Goal: Navigation & Orientation: Find specific page/section

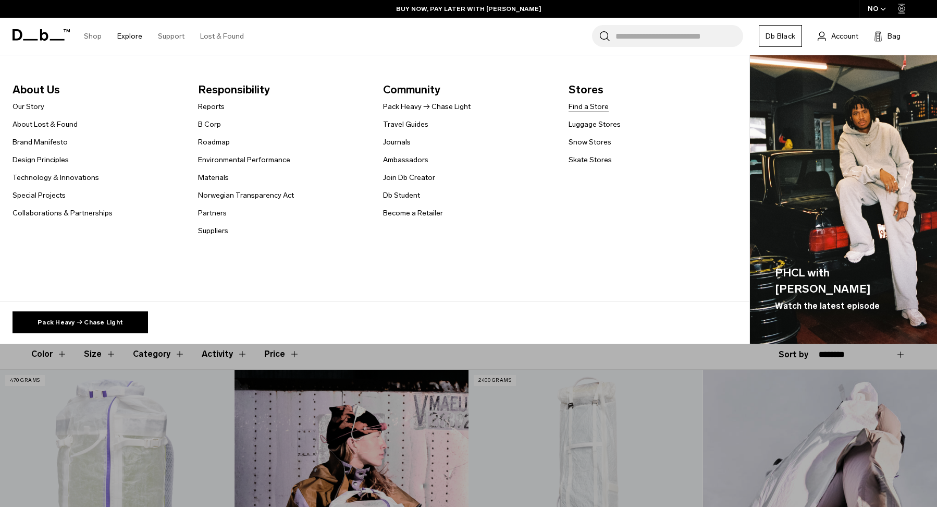
click at [590, 107] on link "Find a Store" at bounding box center [589, 106] width 40 height 11
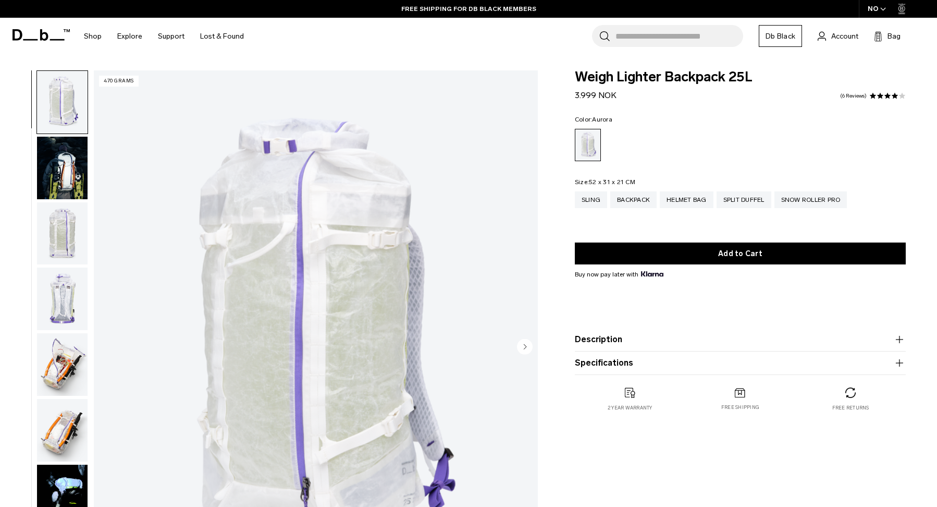
click at [402, 322] on img "1 / 18" at bounding box center [316, 347] width 444 height 555
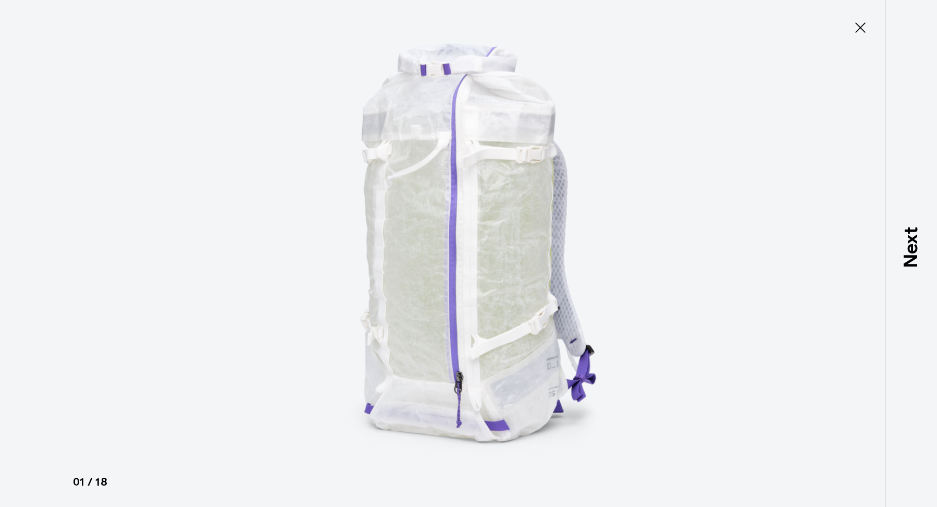
type button "Close"
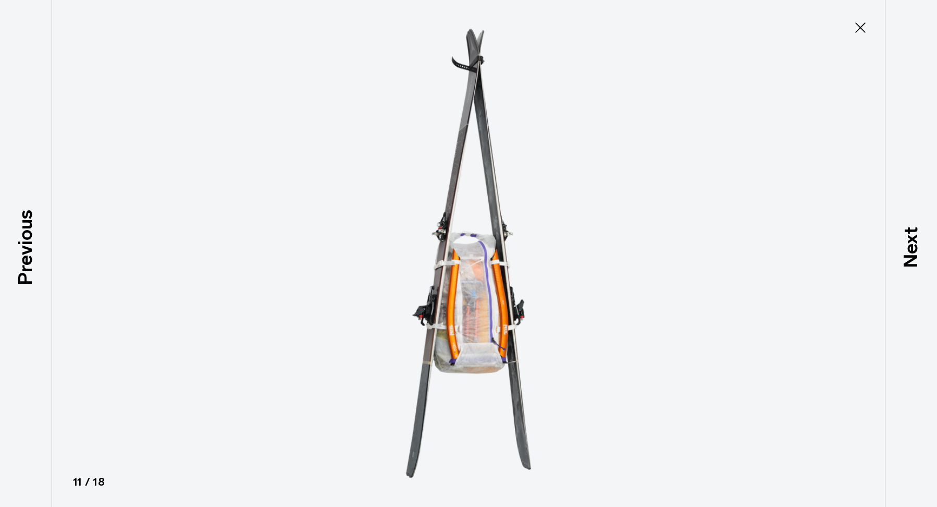
scroll to position [623, 0]
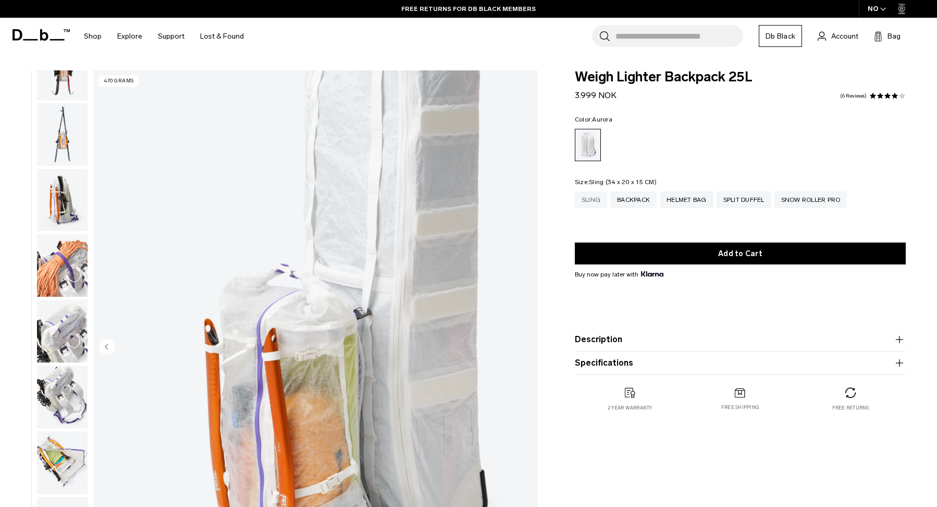
click at [597, 202] on div "Sling" at bounding box center [591, 199] width 32 height 17
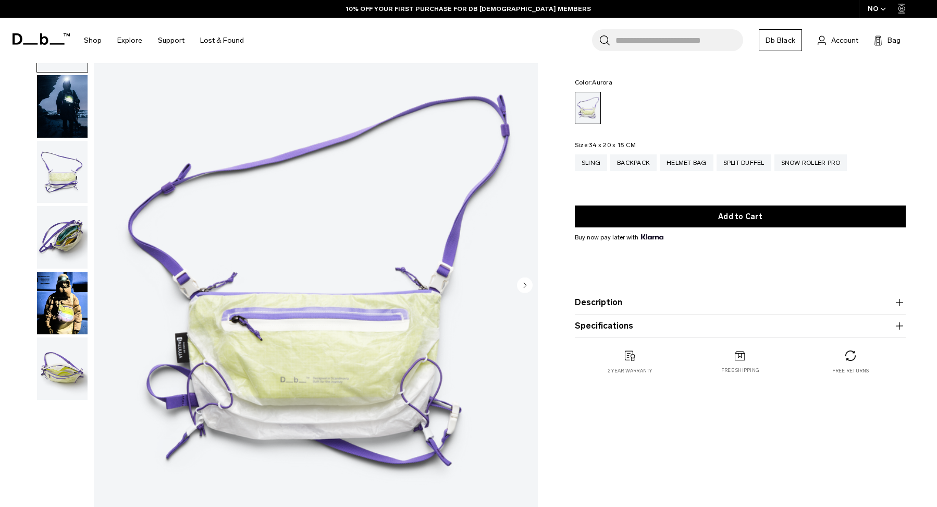
scroll to position [60, 0]
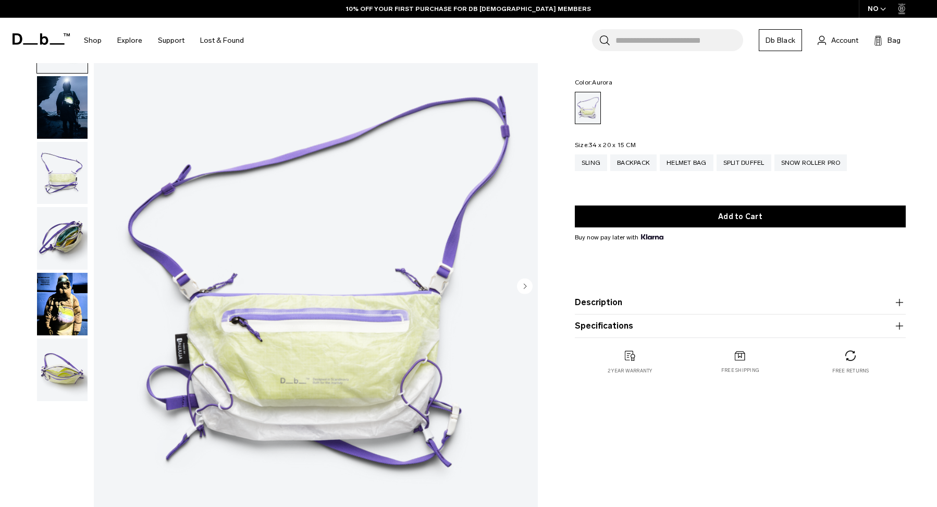
click at [57, 305] on img "button" at bounding box center [62, 304] width 51 height 63
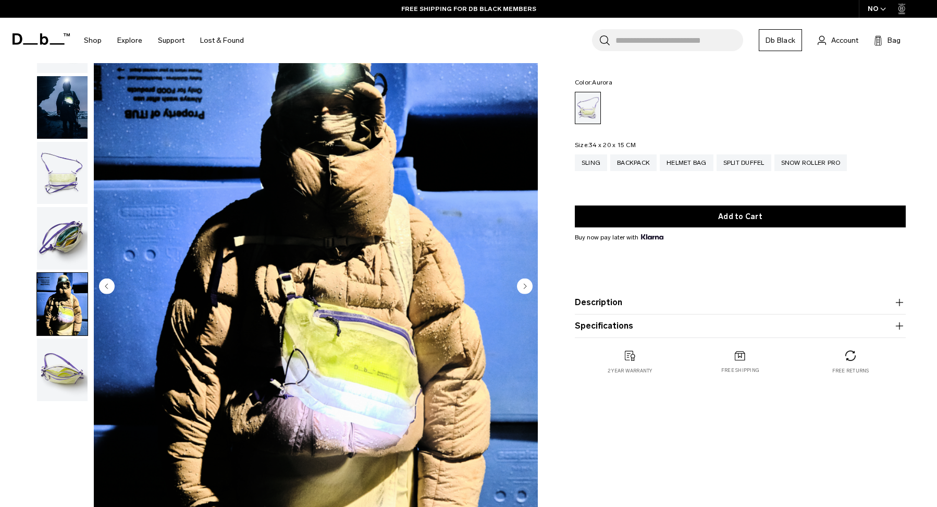
click at [59, 361] on img "button" at bounding box center [62, 369] width 51 height 63
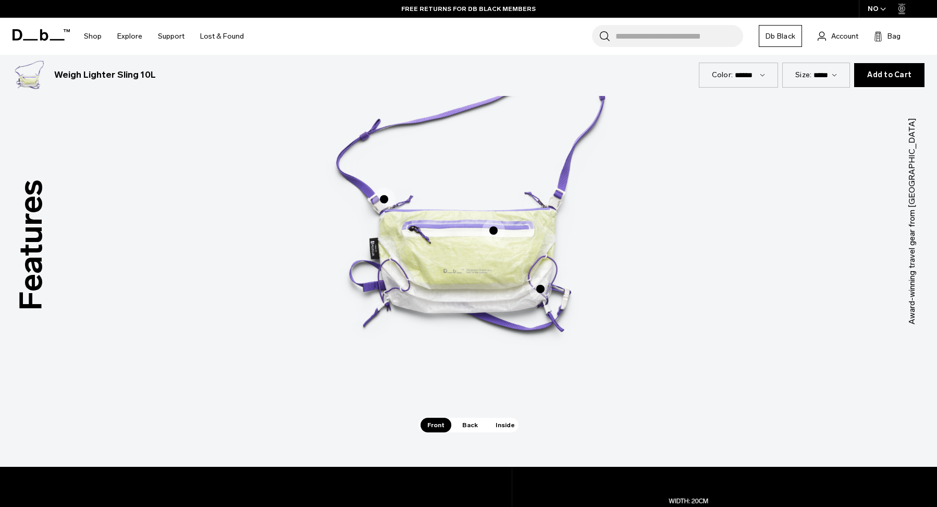
scroll to position [679, 0]
click at [463, 424] on span "Back" at bounding box center [470, 425] width 29 height 15
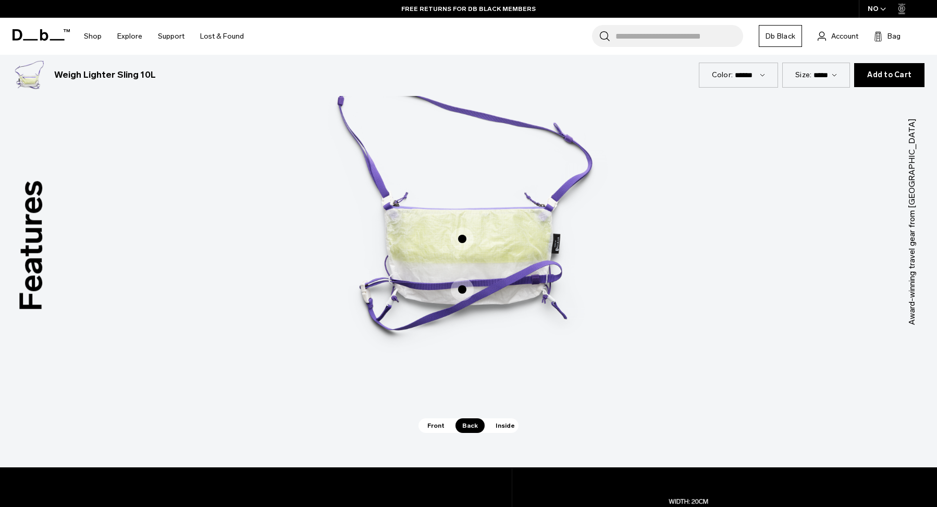
click at [502, 423] on span "Inside" at bounding box center [505, 425] width 33 height 15
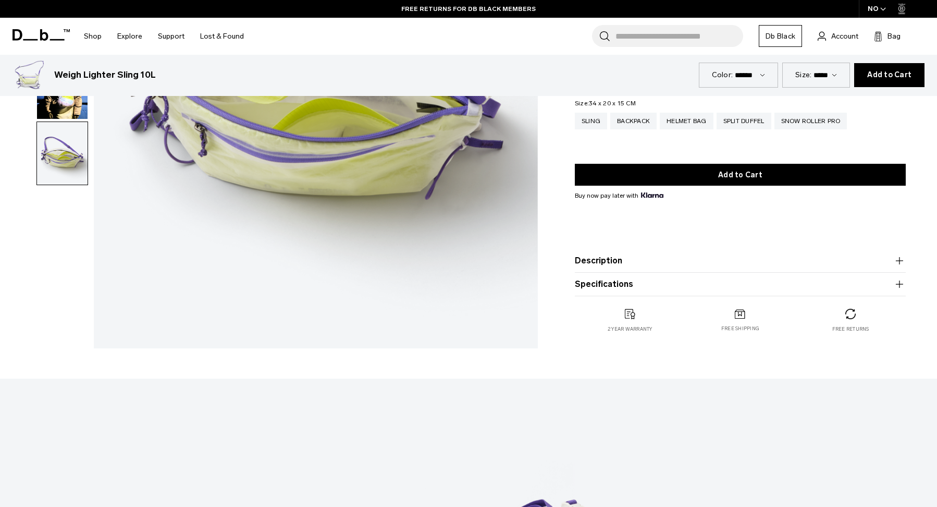
scroll to position [0, 0]
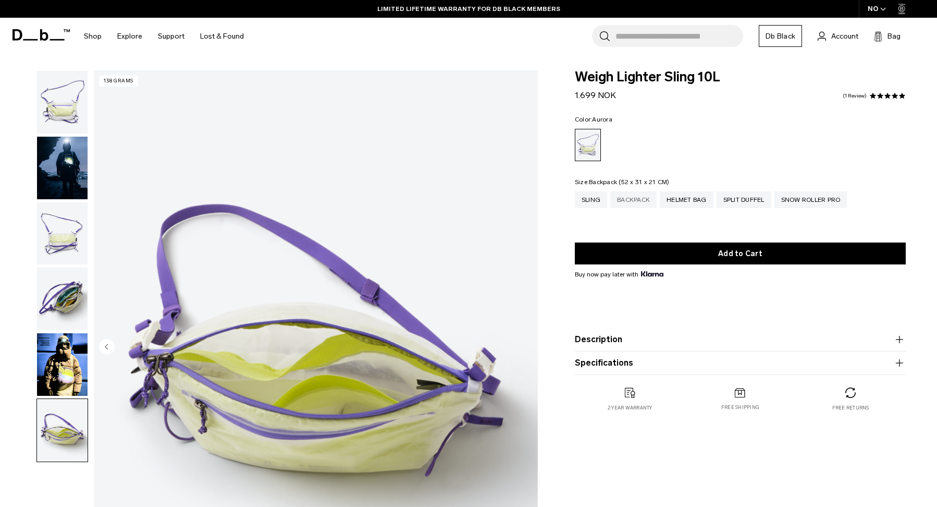
click at [632, 200] on div "Backpack" at bounding box center [633, 199] width 46 height 17
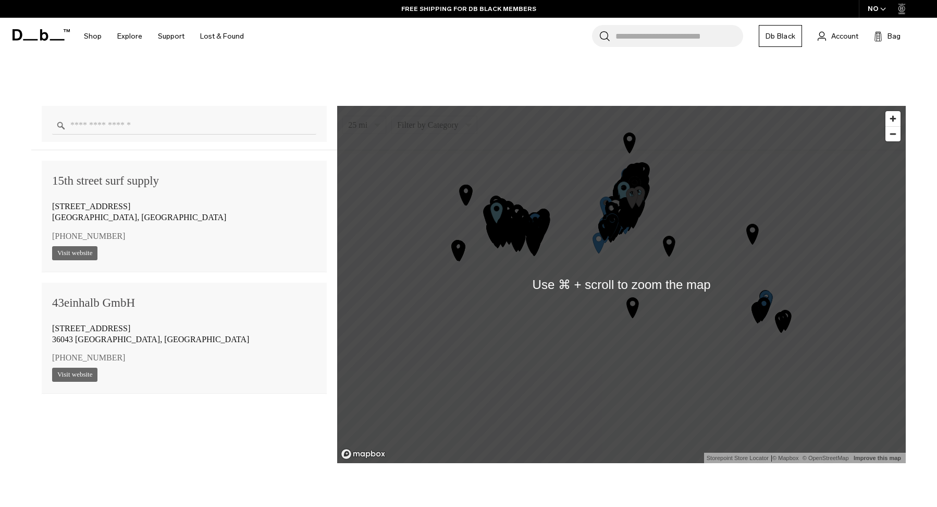
scroll to position [763, 0]
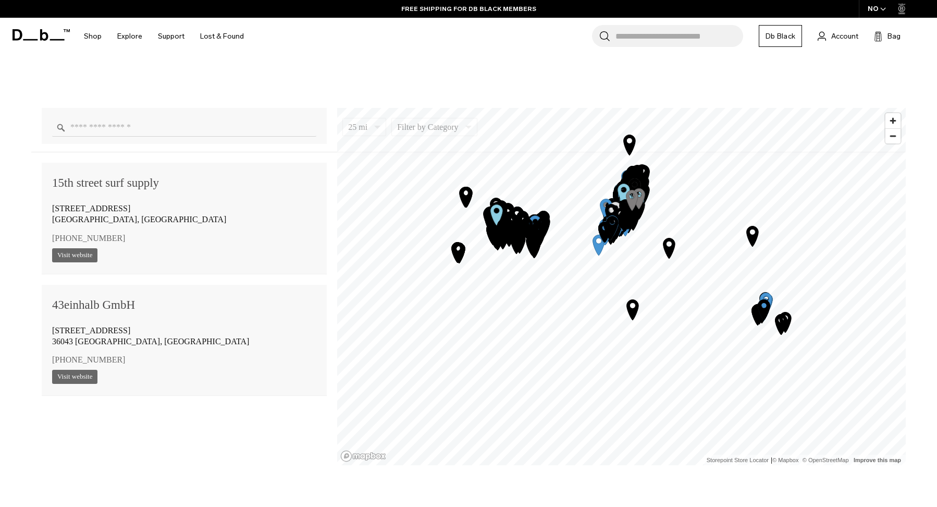
click at [240, 126] on input "Enter a location" at bounding box center [184, 127] width 264 height 18
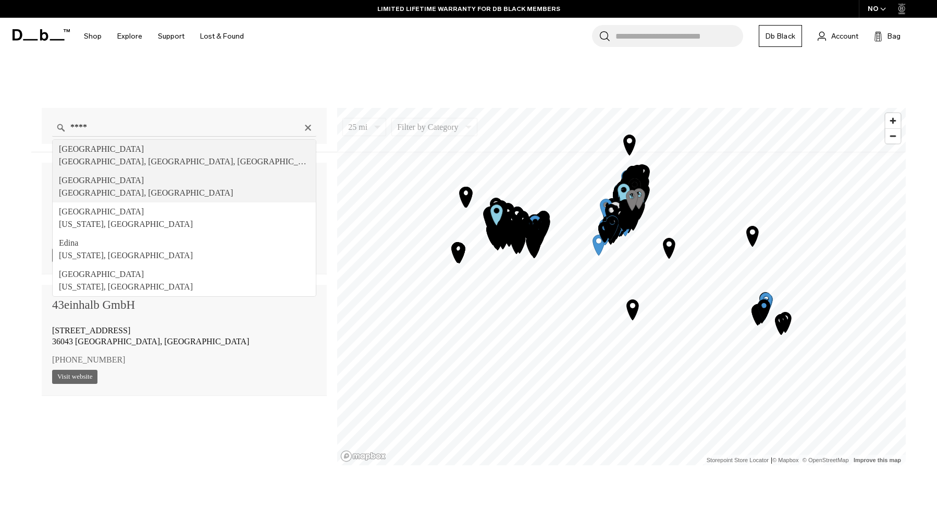
type input "**********"
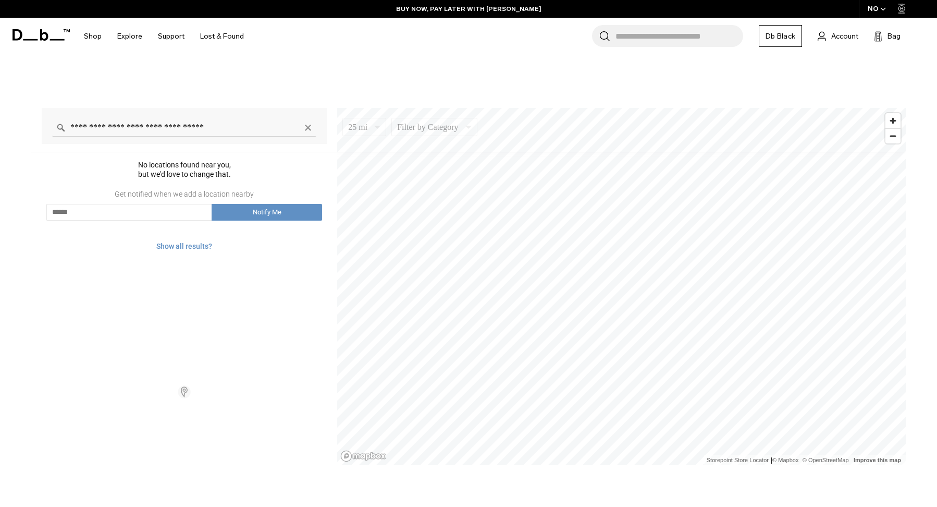
click at [306, 129] on icon "Clear" at bounding box center [308, 128] width 6 height 6
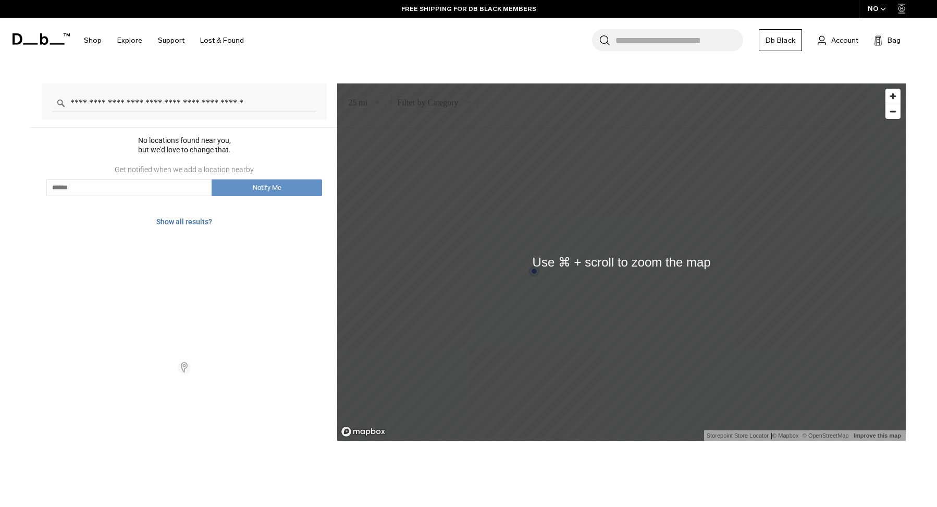
scroll to position [777, 0]
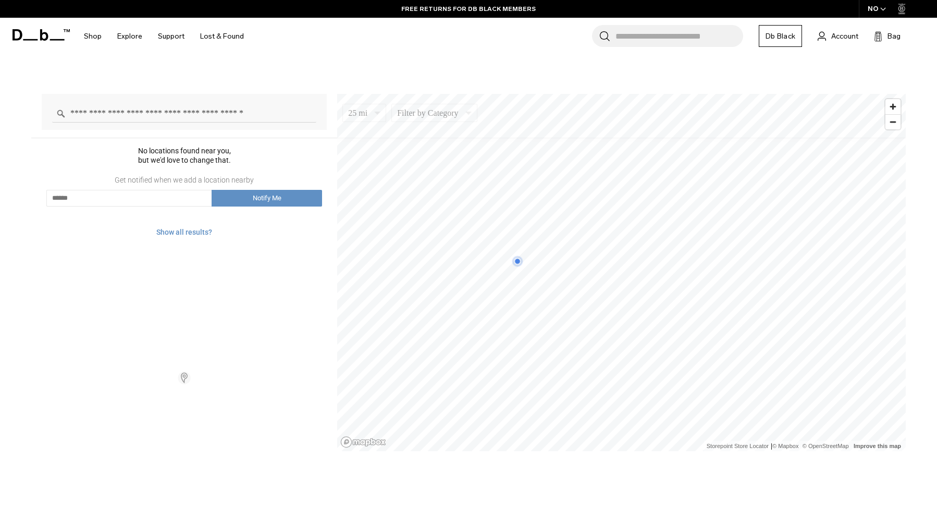
drag, startPoint x: 229, startPoint y: 113, endPoint x: 10, endPoint y: 110, distance: 218.9
click at [10, 110] on div "**********" at bounding box center [468, 268] width 937 height 365
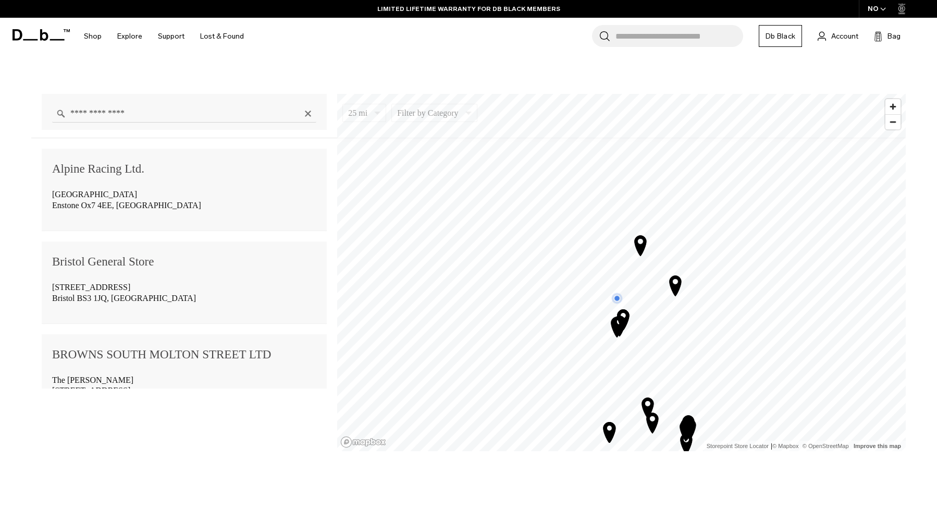
click at [150, 120] on input "**********" at bounding box center [184, 113] width 264 height 18
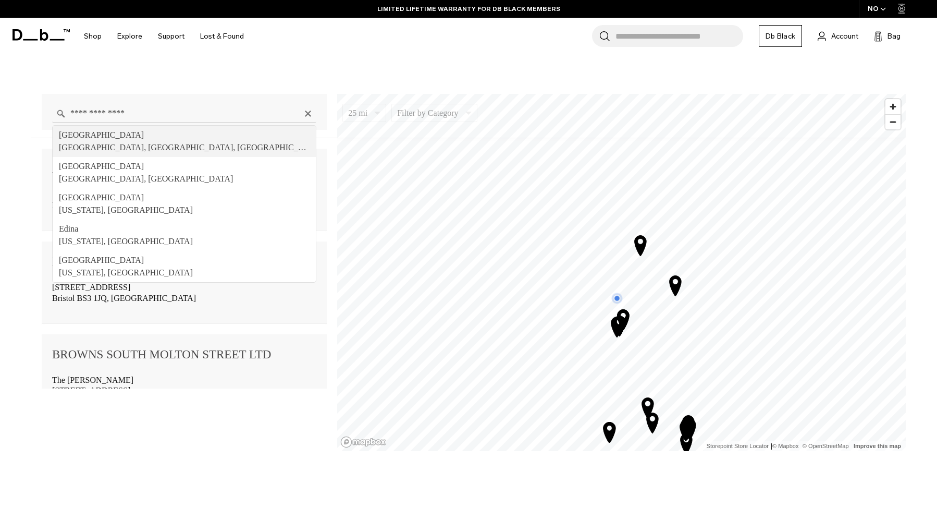
click at [150, 120] on input "**********" at bounding box center [184, 113] width 264 height 18
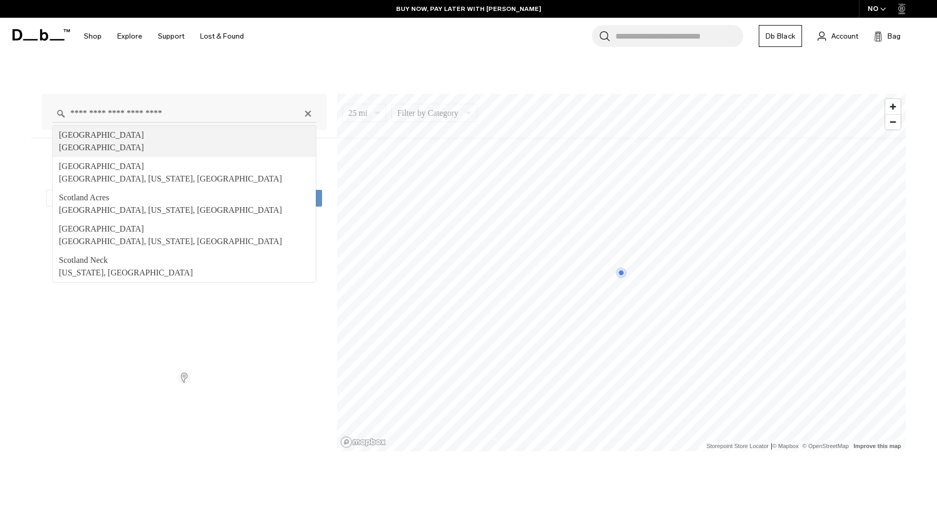
drag, startPoint x: 121, startPoint y: 114, endPoint x: -1, endPoint y: 109, distance: 122.0
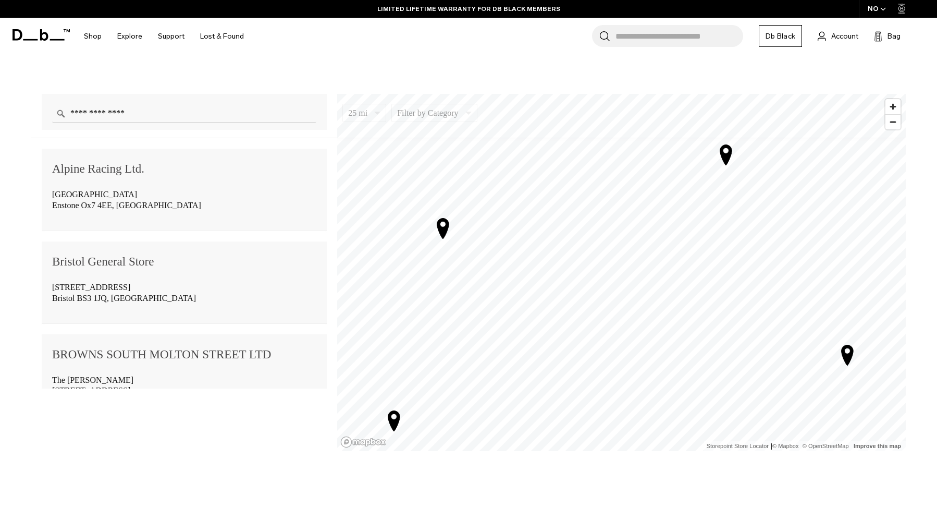
click at [724, 157] on icon "Map marker" at bounding box center [726, 155] width 12 height 20
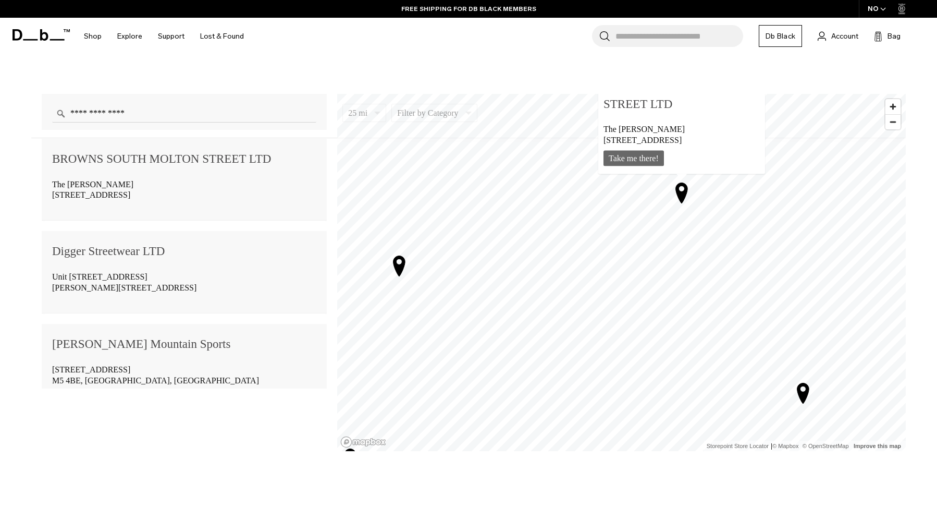
click at [399, 266] on icon "Map marker" at bounding box center [399, 266] width 12 height 20
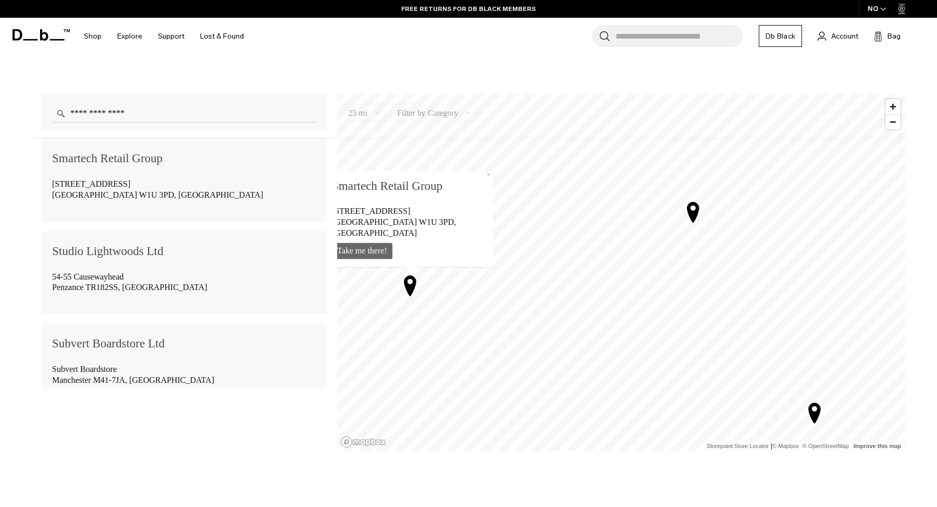
click at [691, 217] on icon "Map marker" at bounding box center [693, 212] width 12 height 20
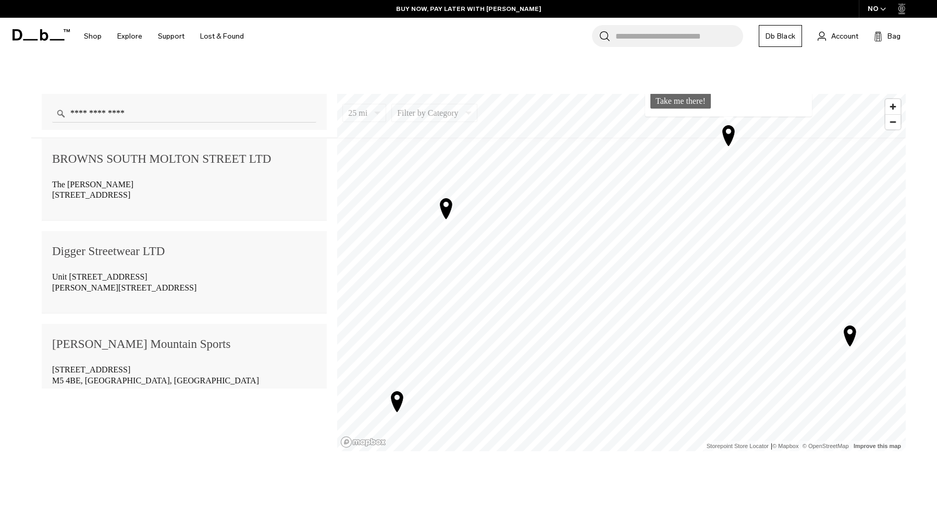
click at [786, 33] on link "Db Black" at bounding box center [780, 36] width 43 height 22
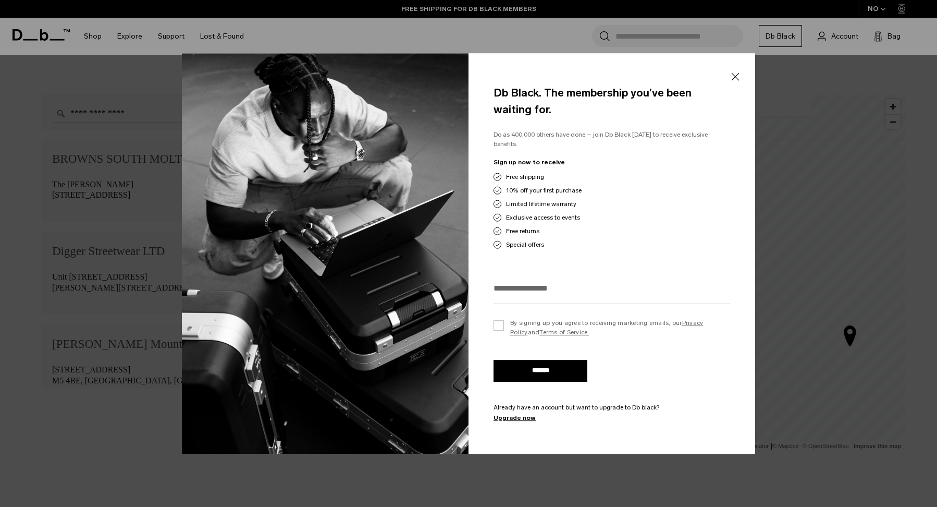
click at [735, 83] on button "Close" at bounding box center [735, 77] width 13 height 22
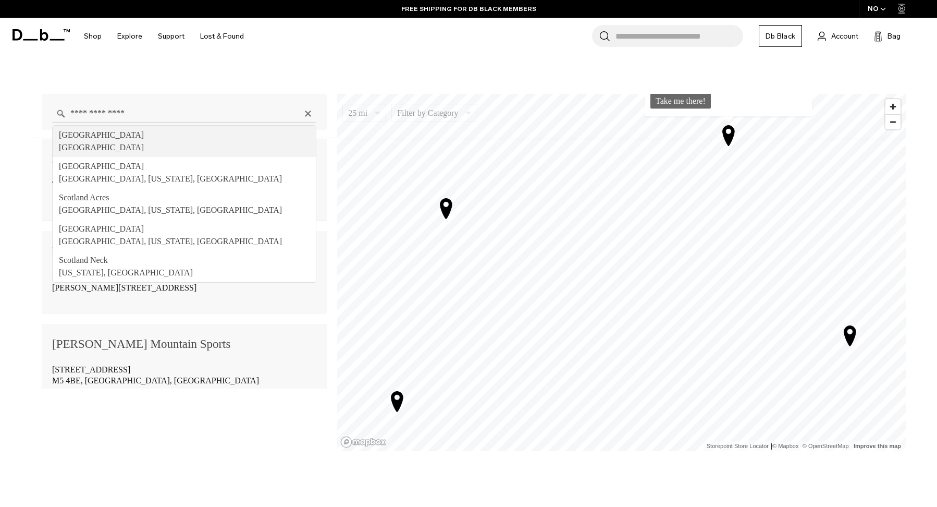
click at [241, 116] on input "**********" at bounding box center [184, 113] width 264 height 18
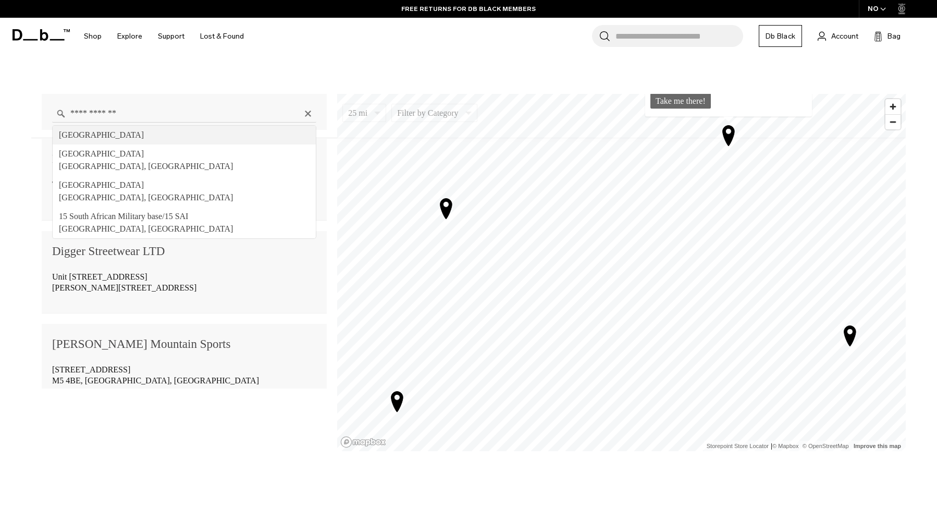
type input "**********"
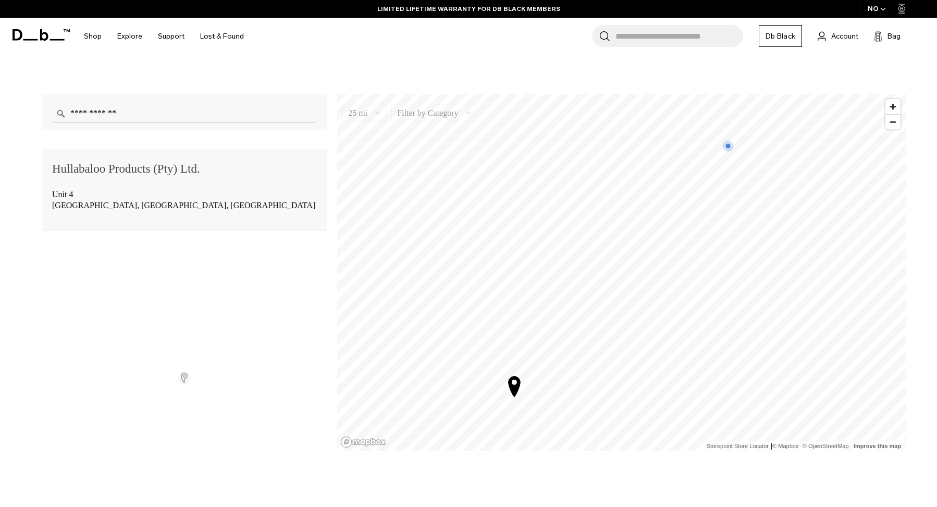
click at [201, 192] on div "[STREET_ADDRESS]" at bounding box center [184, 200] width 264 height 27
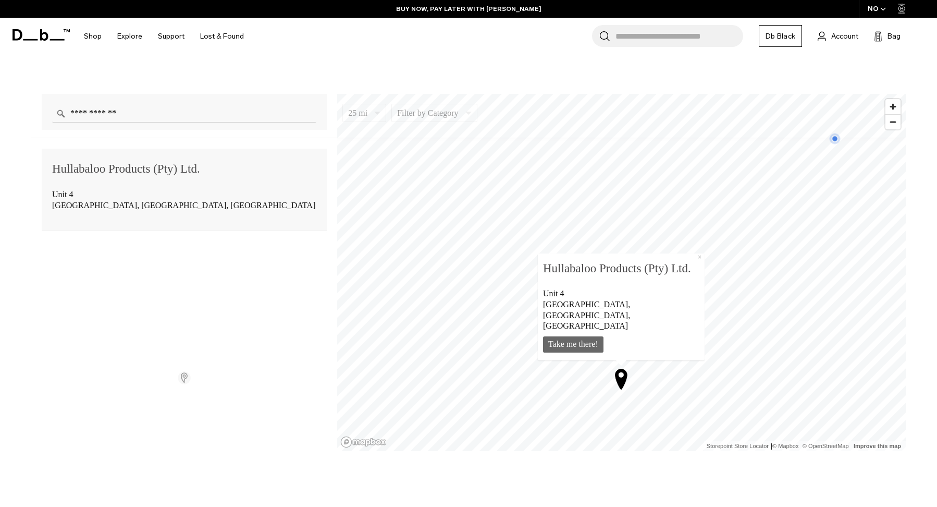
click at [62, 169] on div "Hullabaloo Products (Pty) Ltd." at bounding box center [184, 169] width 264 height 20
drag, startPoint x: 544, startPoint y: 279, endPoint x: 685, endPoint y: 286, distance: 141.4
click at [685, 278] on b "Hullabaloo Products (Pty) Ltd." at bounding box center [621, 269] width 156 height 20
copy b "Hullabaloo Products (Pty) Ltd"
